Goal: Find specific page/section

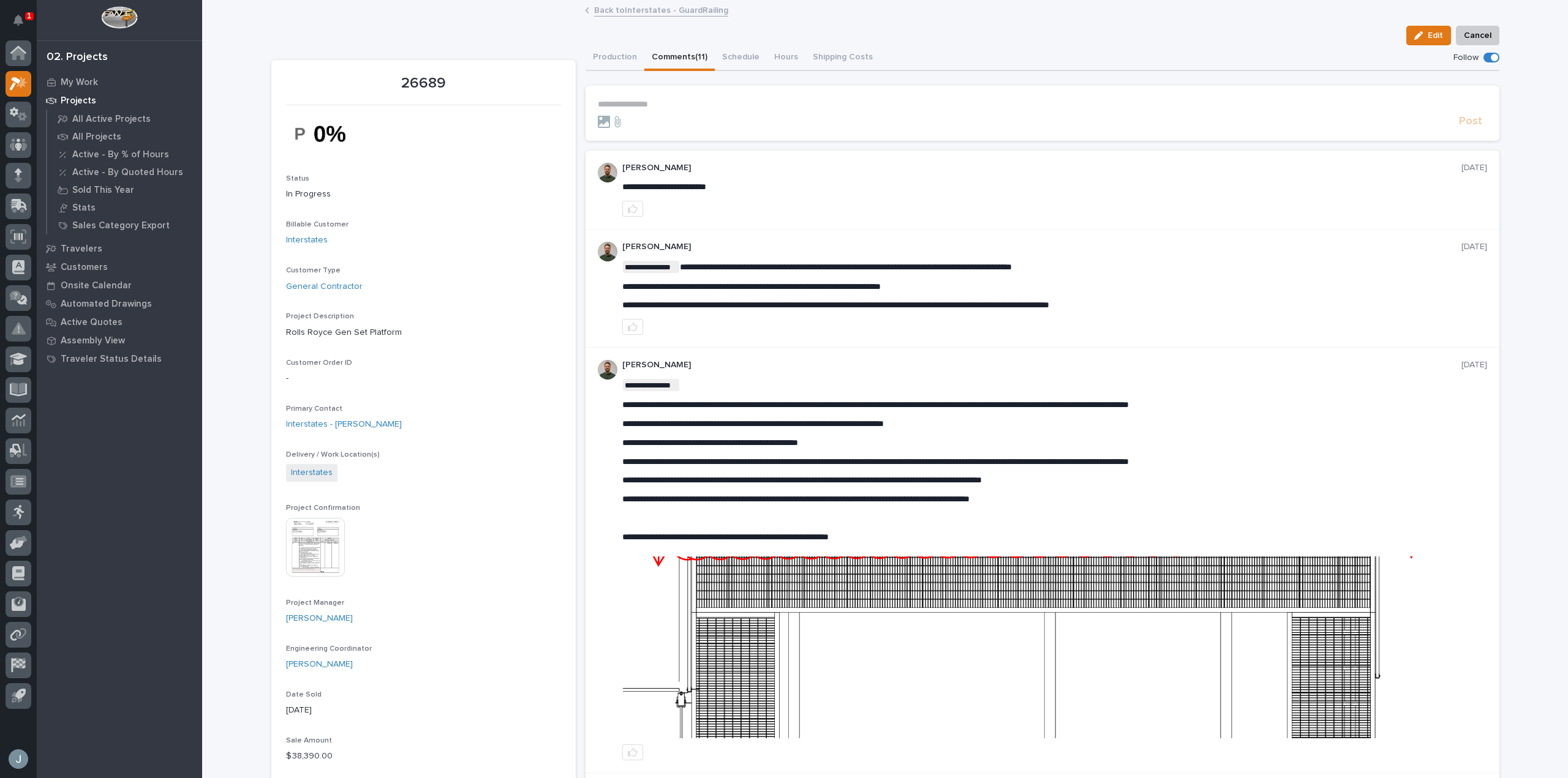
click at [1024, 608] on img at bounding box center [1054, 647] width 863 height 182
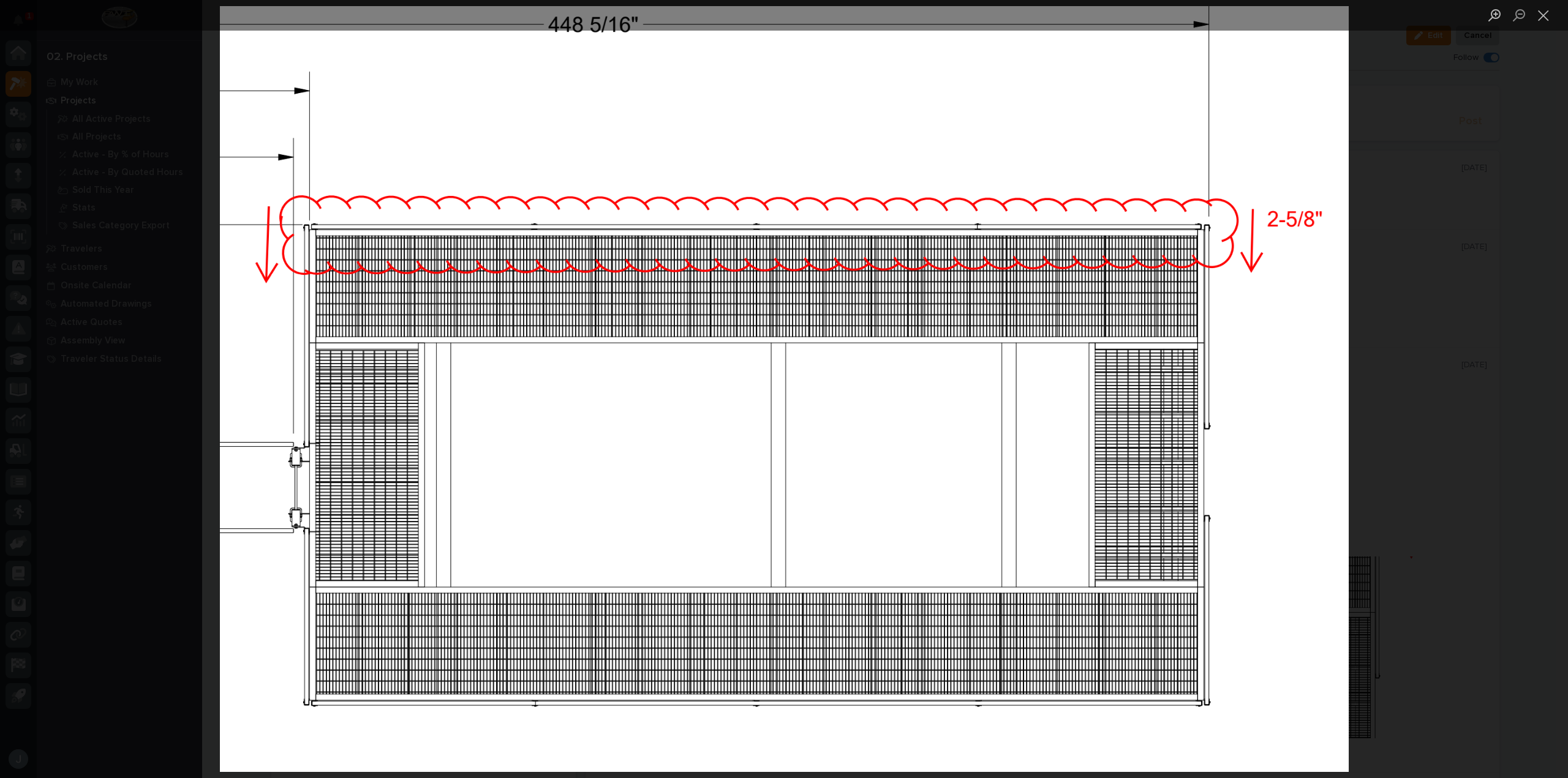
click at [1484, 345] on div "Lightbox" at bounding box center [784, 389] width 1568 height 778
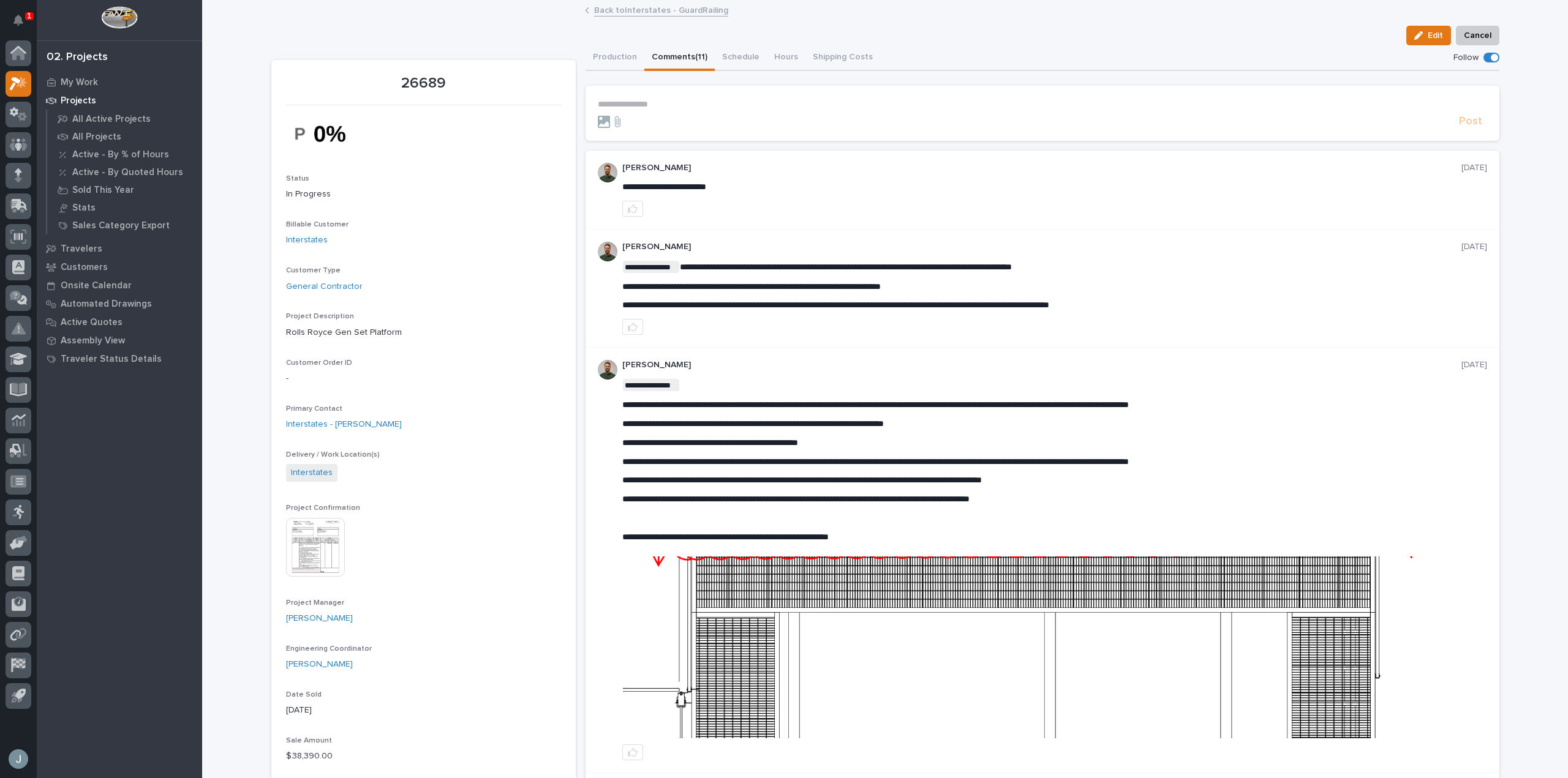
scroll to position [86, 0]
